Goal: Navigation & Orientation: Understand site structure

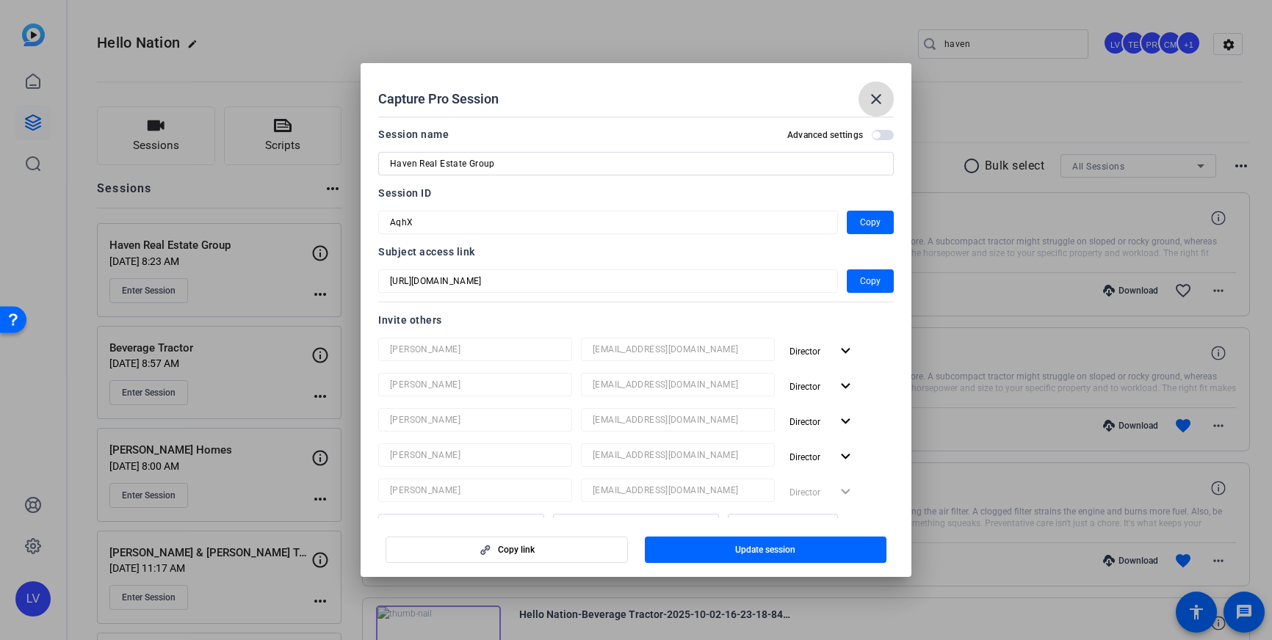
click at [878, 106] on mat-icon "close" at bounding box center [876, 99] width 18 height 18
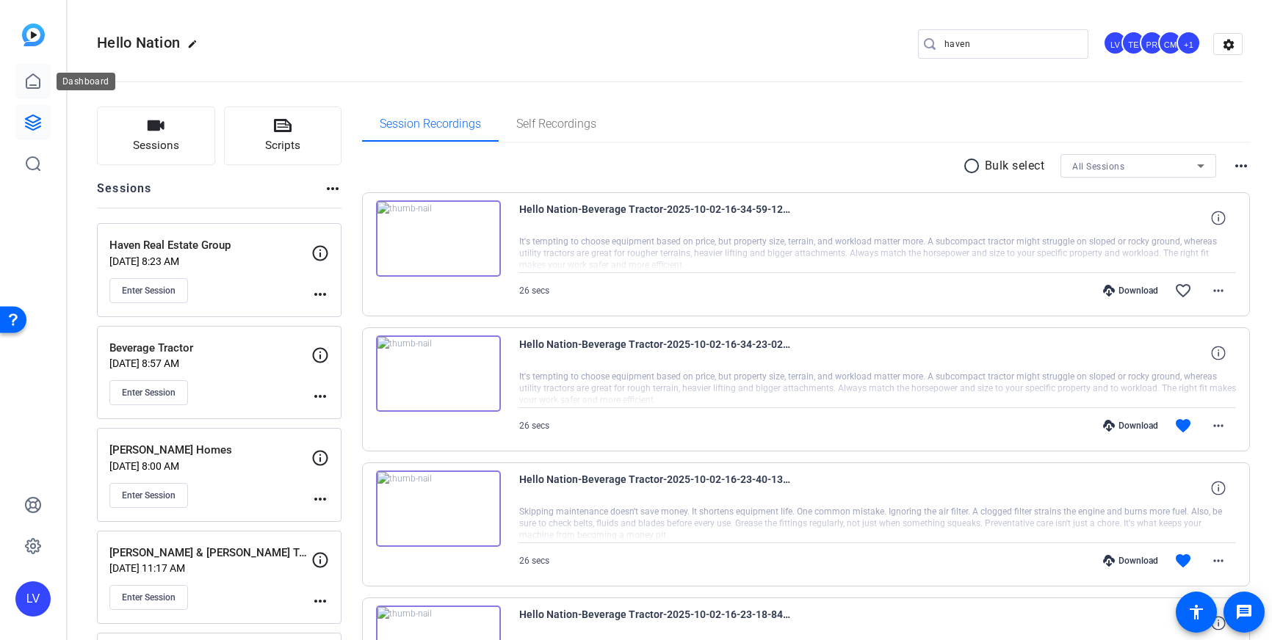
click at [24, 84] on icon at bounding box center [33, 82] width 18 height 18
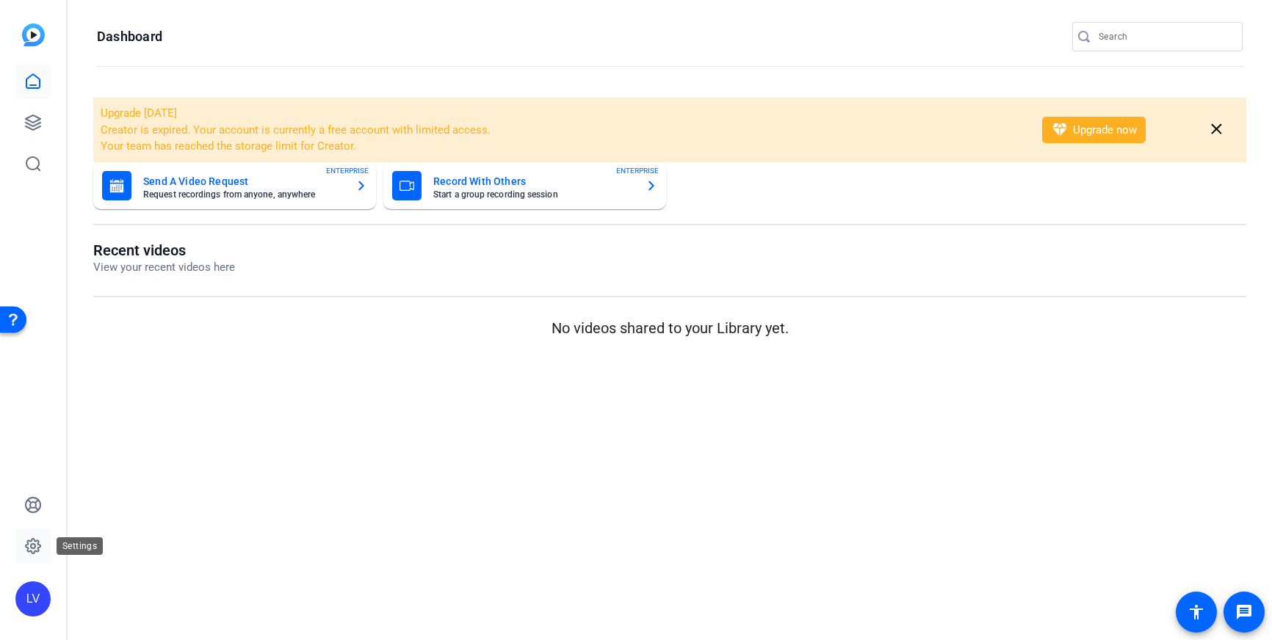
click at [29, 544] on icon at bounding box center [33, 547] width 18 height 18
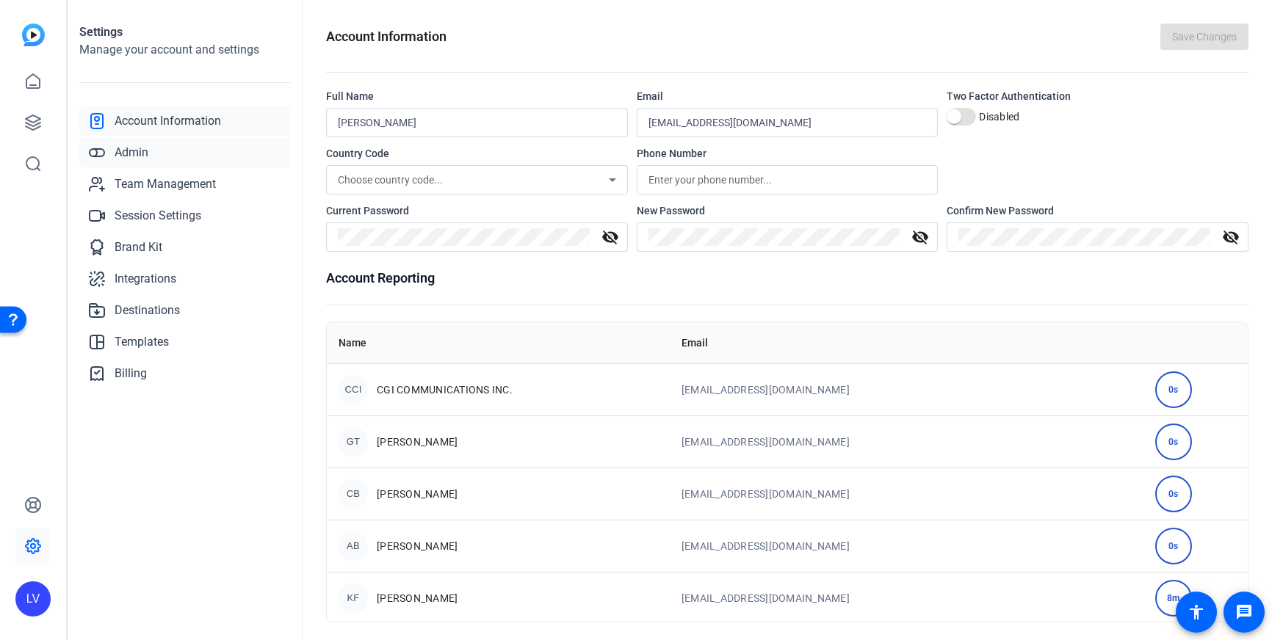
click at [140, 159] on span "Admin" at bounding box center [132, 153] width 34 height 18
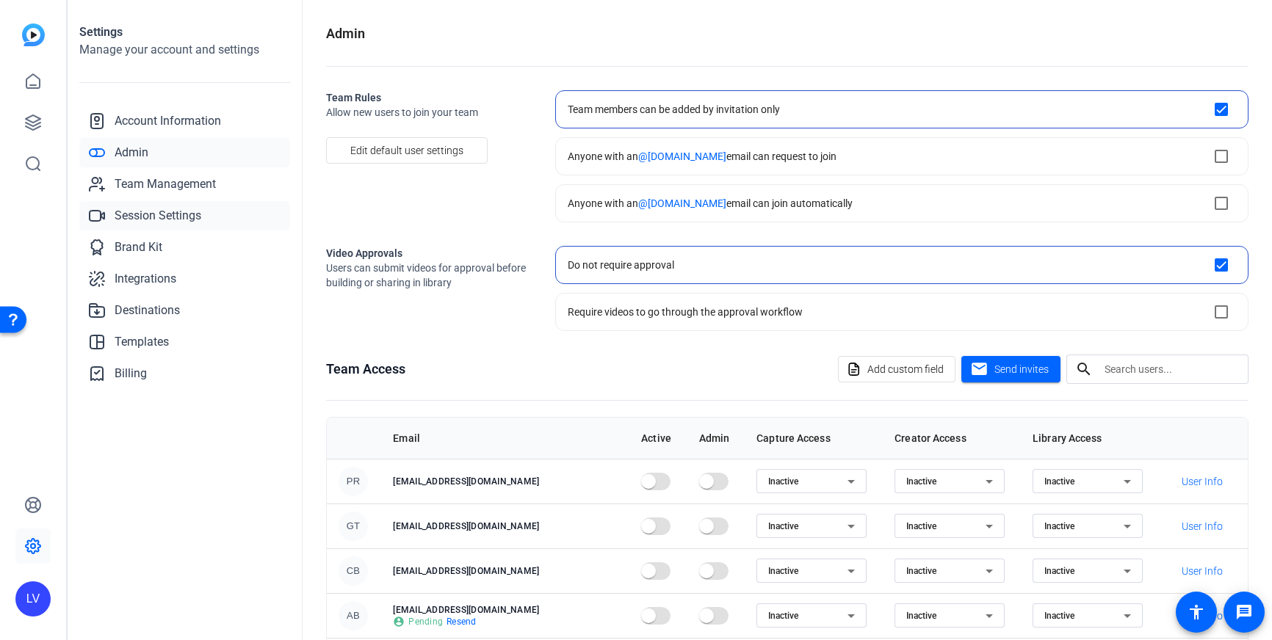
click at [133, 221] on span "Session Settings" at bounding box center [158, 216] width 87 height 18
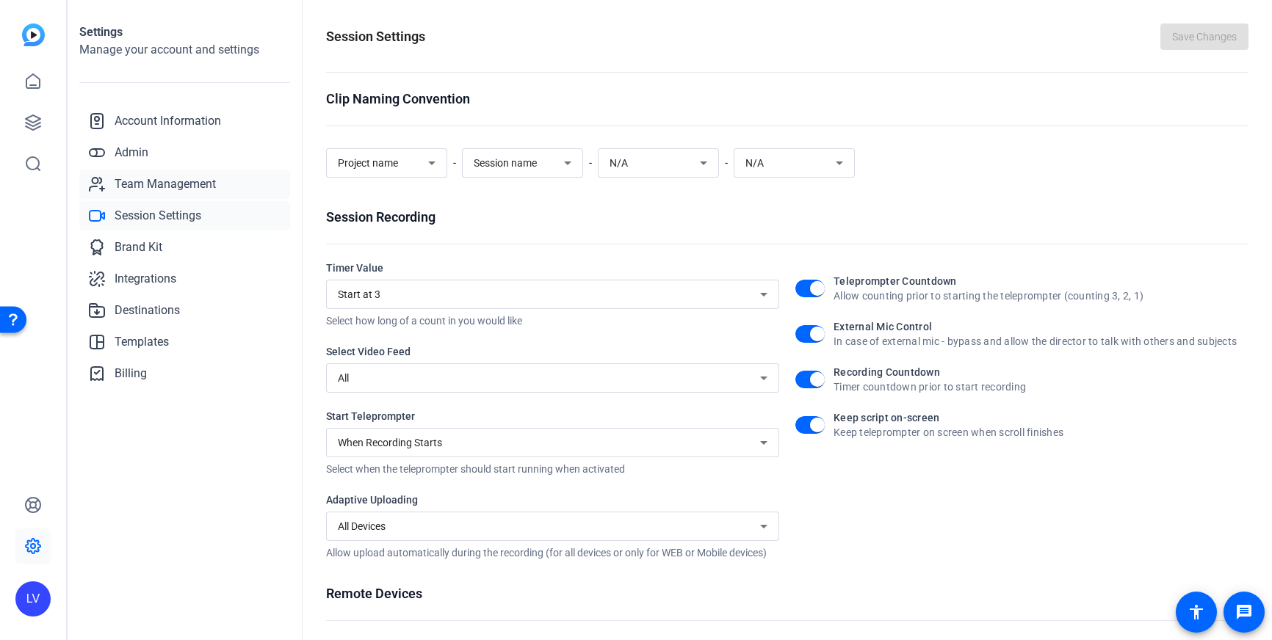
click at [204, 185] on span "Team Management" at bounding box center [165, 185] width 101 height 18
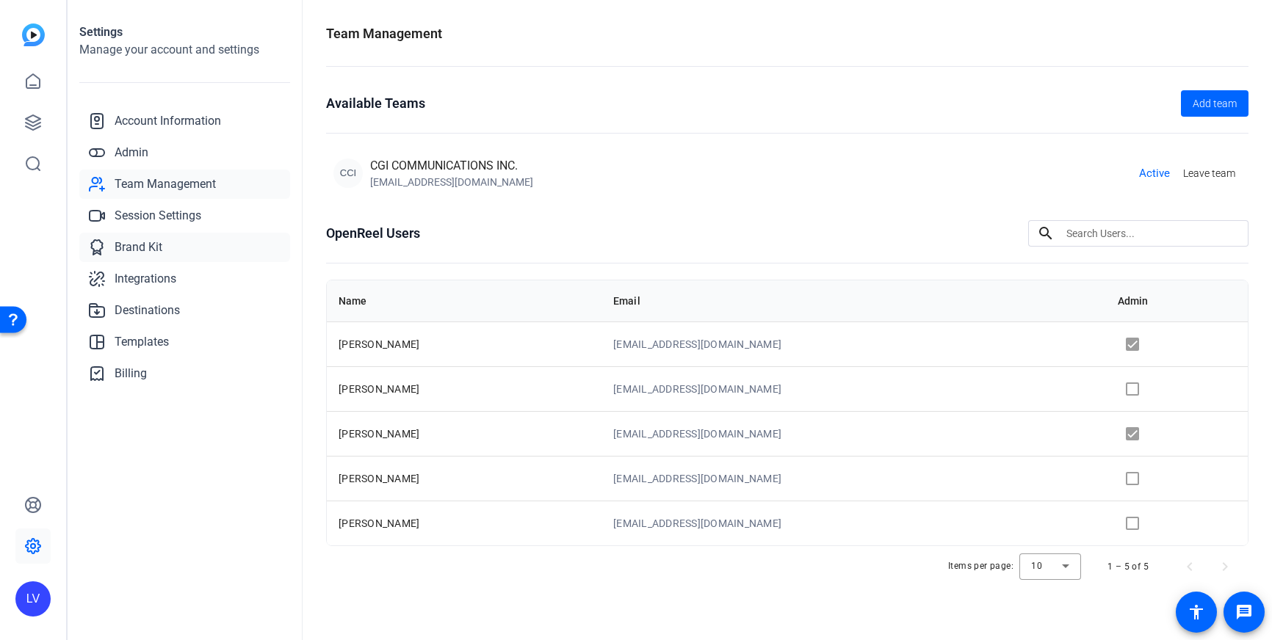
click at [163, 244] on link "Brand Kit" at bounding box center [184, 247] width 211 height 29
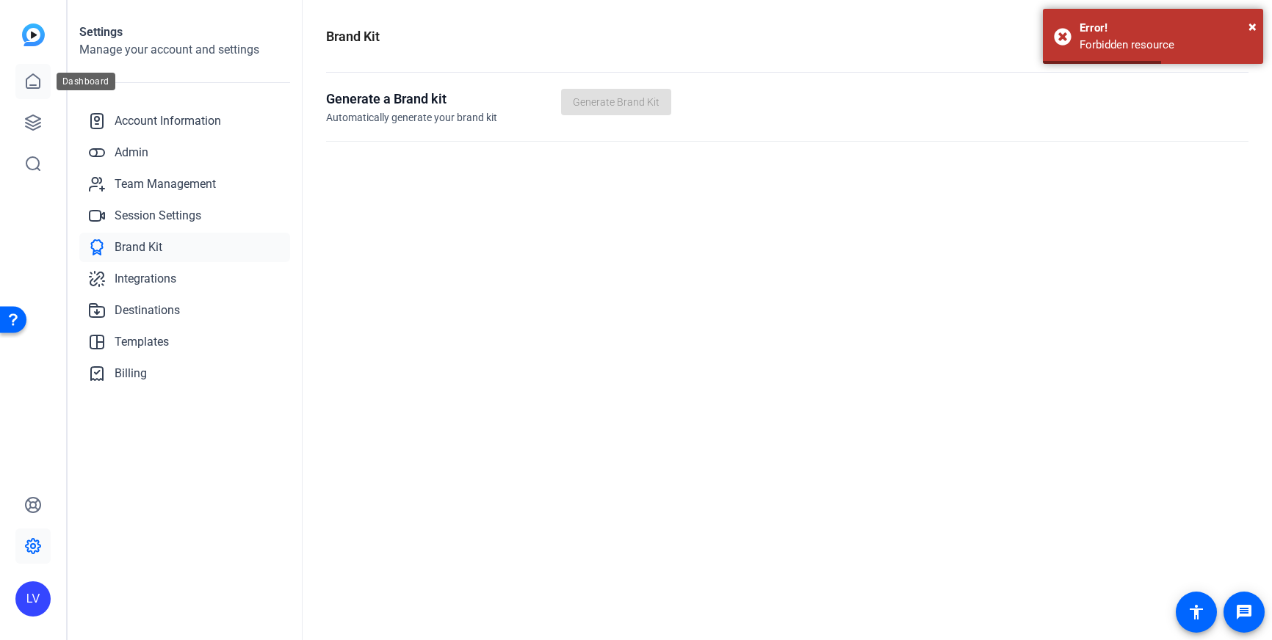
click at [19, 83] on link at bounding box center [32, 81] width 35 height 35
